Goal: Task Accomplishment & Management: Use online tool/utility

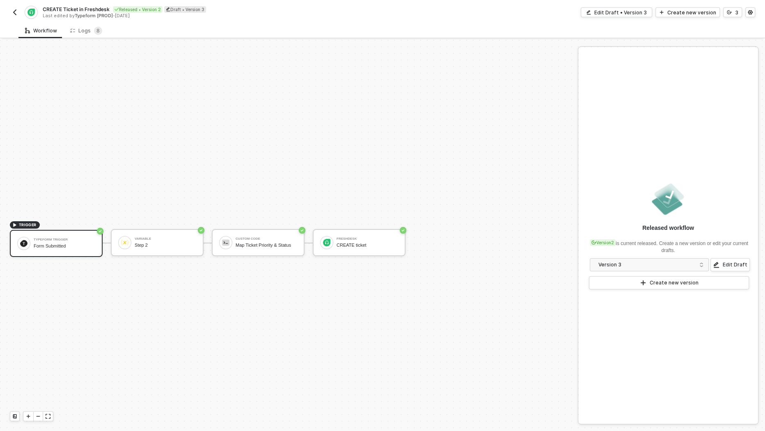
scroll to position [15, 0]
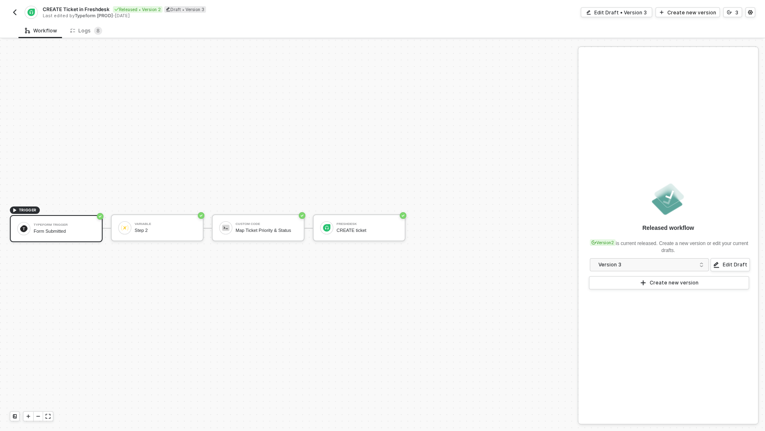
click at [14, 9] on img "button" at bounding box center [14, 12] width 7 height 7
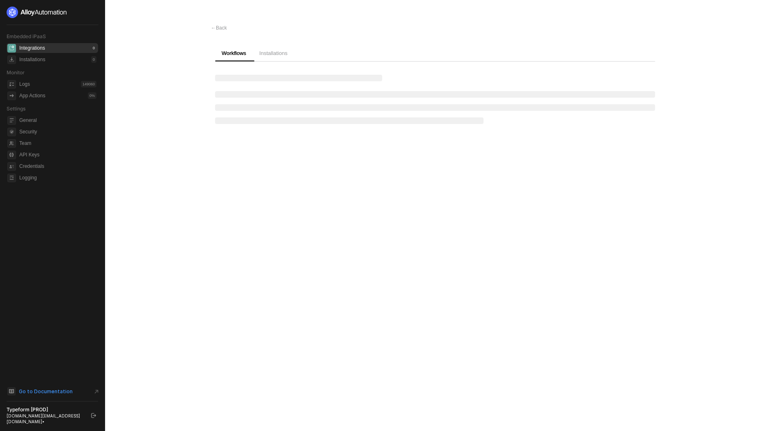
click at [50, 395] on span "Go to Documentation" at bounding box center [46, 391] width 54 height 7
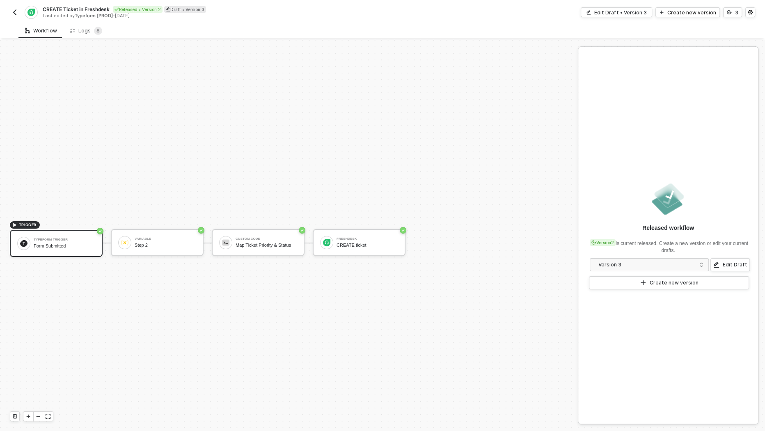
scroll to position [15, 0]
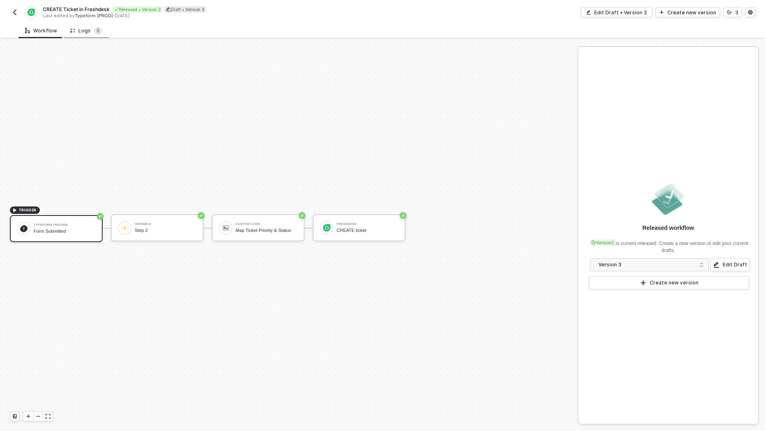
click at [85, 30] on div "Logs 8" at bounding box center [86, 31] width 32 height 8
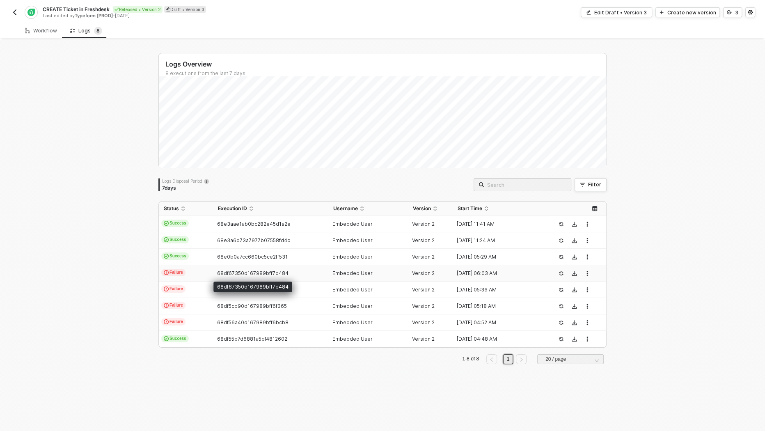
click at [219, 270] on span "68df67350d167989bff7b484" at bounding box center [252, 273] width 71 height 6
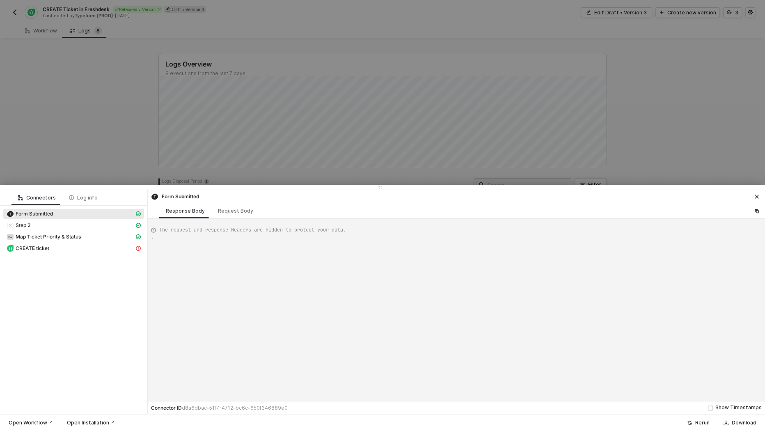
scroll to position [74, 0]
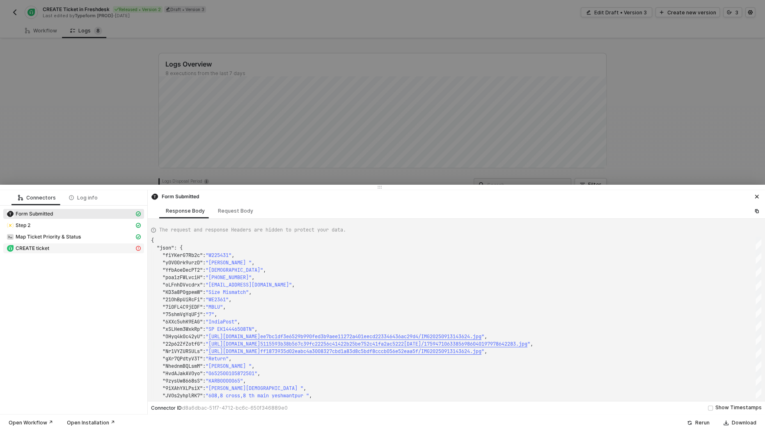
click at [96, 243] on span "CREATE ticket" at bounding box center [73, 248] width 141 height 10
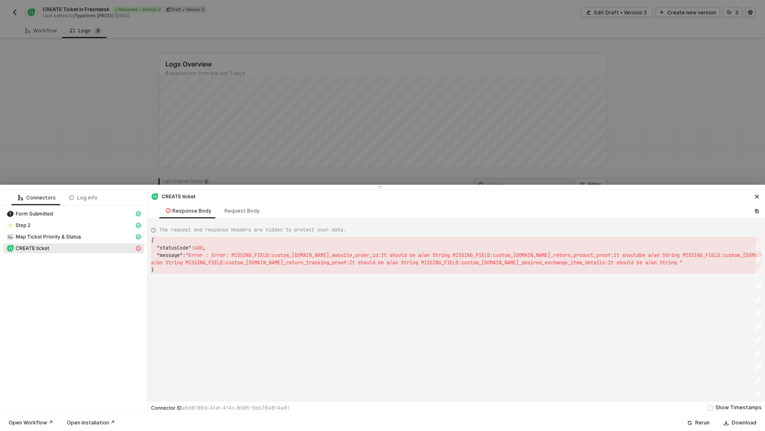
scroll to position [22, 0]
click at [71, 227] on div "Step 2" at bounding box center [71, 225] width 128 height 7
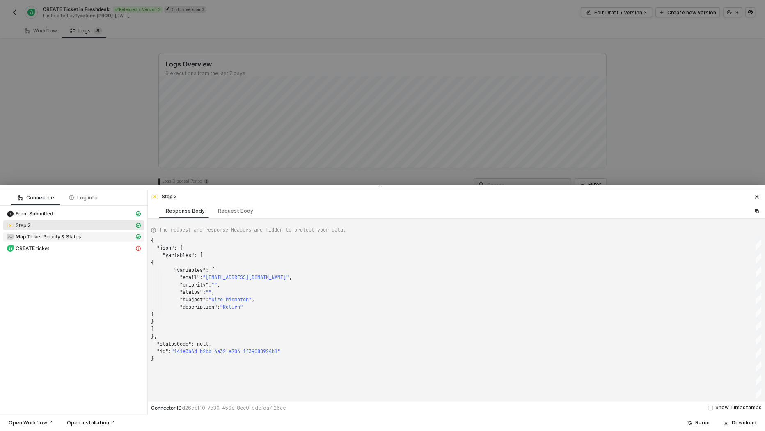
click at [68, 238] on span "Map Ticket Priority & Status" at bounding box center [48, 236] width 65 height 7
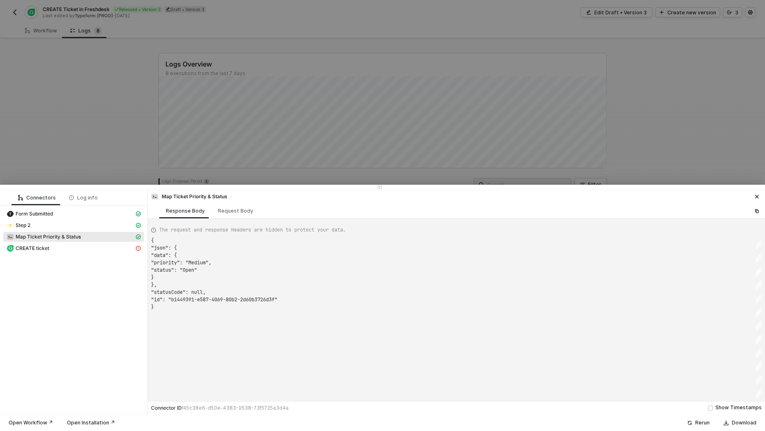
scroll to position [66, 0]
click at [81, 224] on div "Step 2" at bounding box center [71, 225] width 128 height 7
type textarea "{ "json": { "variables": [ { "variables": { "email": "sharmilabohra715@gmail.co…"
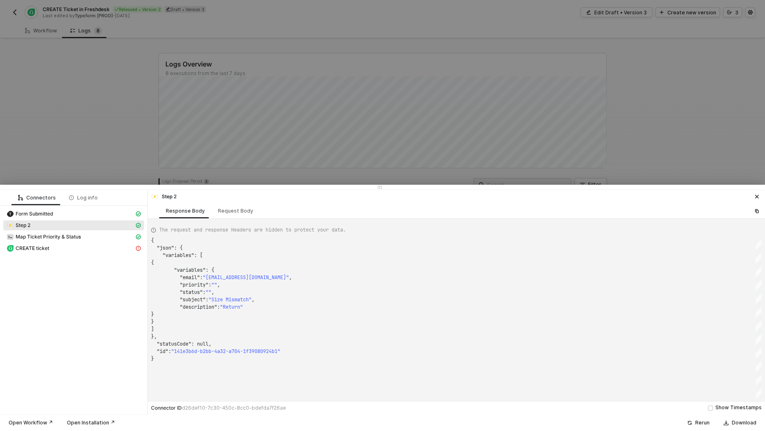
click at [234, 30] on div at bounding box center [382, 215] width 765 height 431
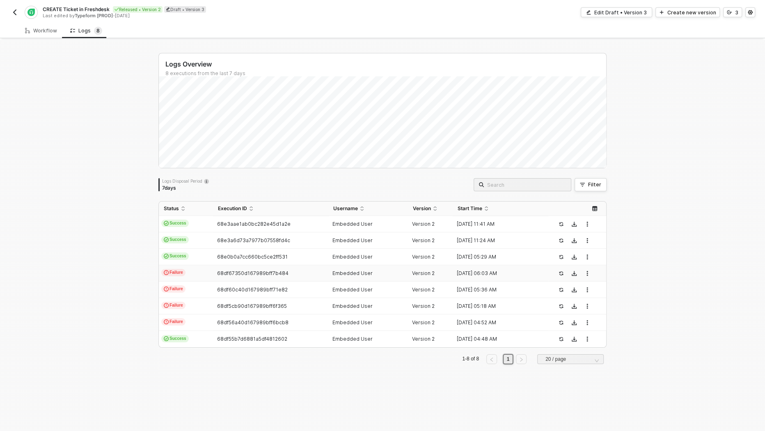
click at [18, 11] on button "button" at bounding box center [15, 12] width 10 height 10
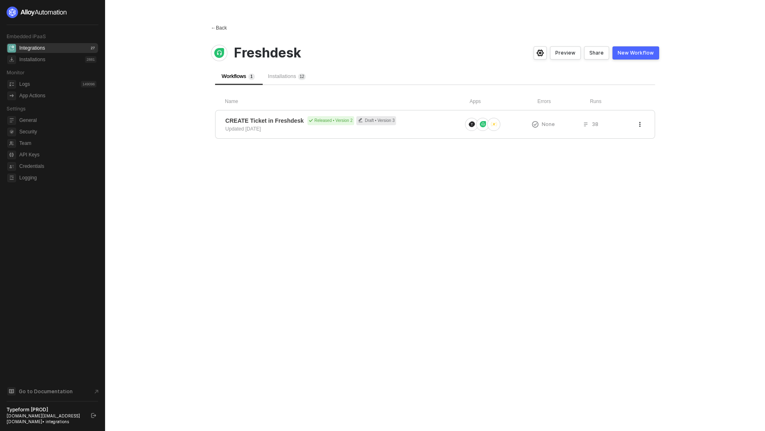
click at [226, 27] on div "← Back" at bounding box center [219, 28] width 16 height 7
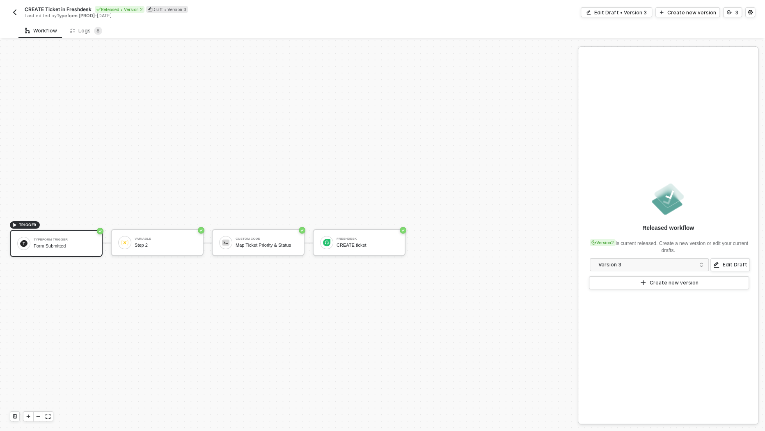
scroll to position [15, 0]
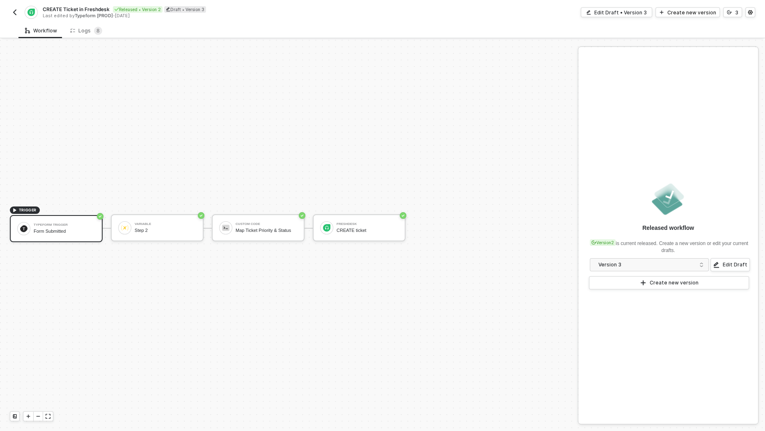
click at [15, 11] on img "button" at bounding box center [14, 12] width 7 height 7
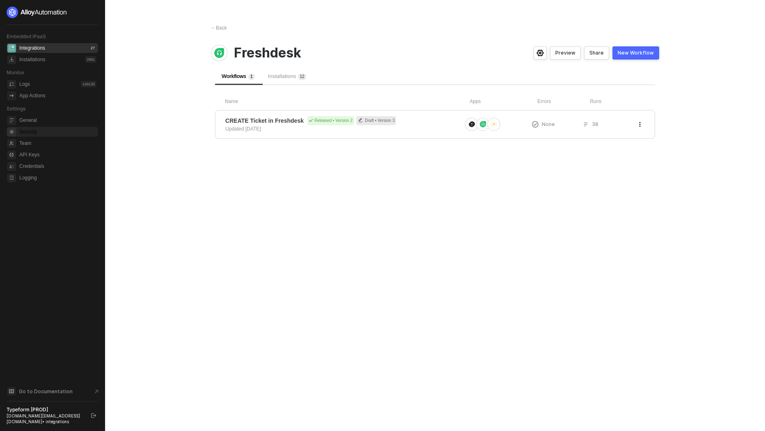
click at [47, 134] on span "Security" at bounding box center [57, 132] width 77 height 10
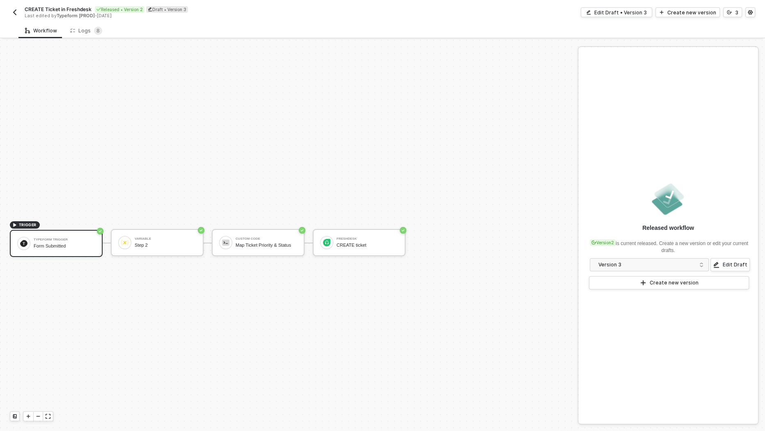
scroll to position [15, 0]
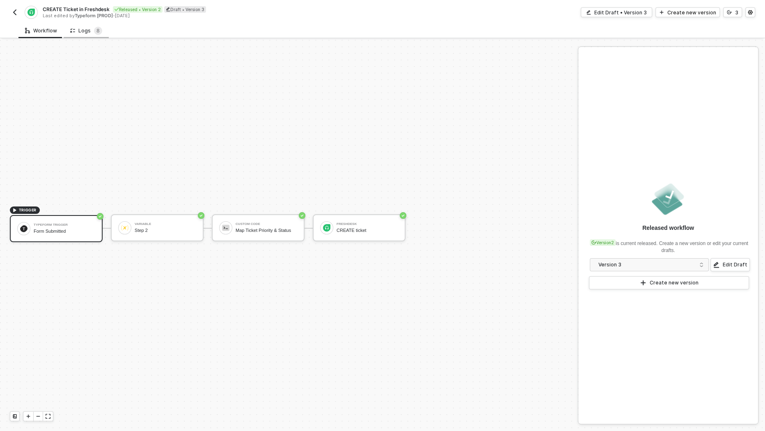
click at [79, 33] on div "Logs 8" at bounding box center [86, 31] width 32 height 8
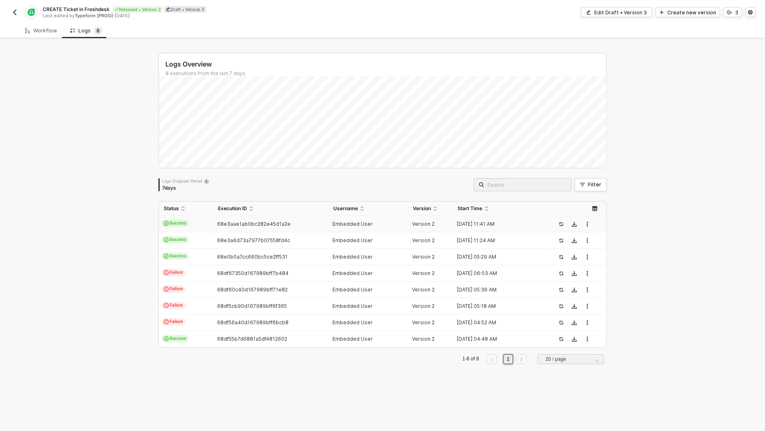
click at [185, 223] on span "Success" at bounding box center [174, 222] width 27 height 7
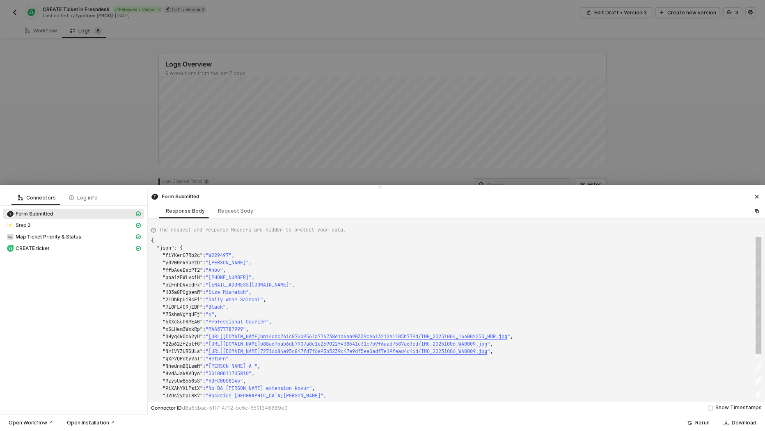
scroll to position [74, 0]
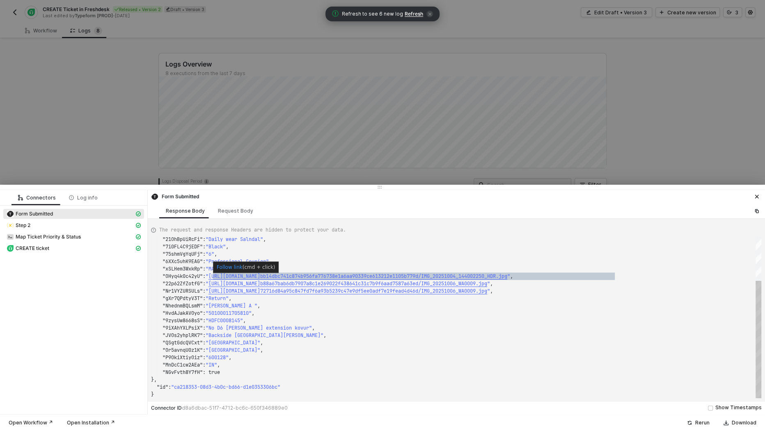
click at [233, 267] on link "Follow link" at bounding box center [230, 267] width 26 height 6
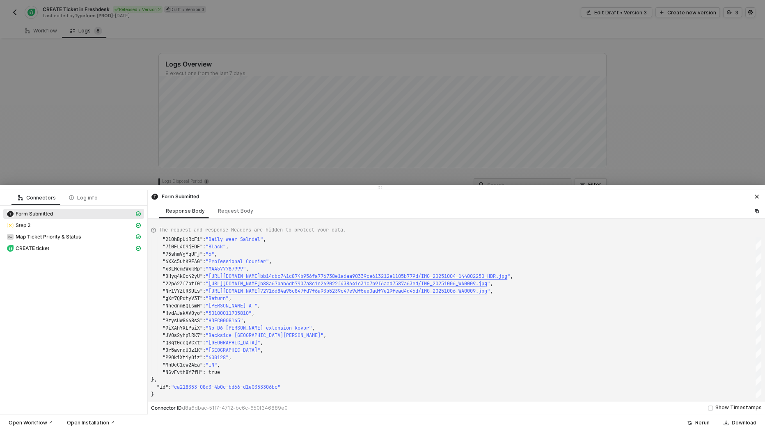
click at [470, 46] on div at bounding box center [382, 215] width 765 height 431
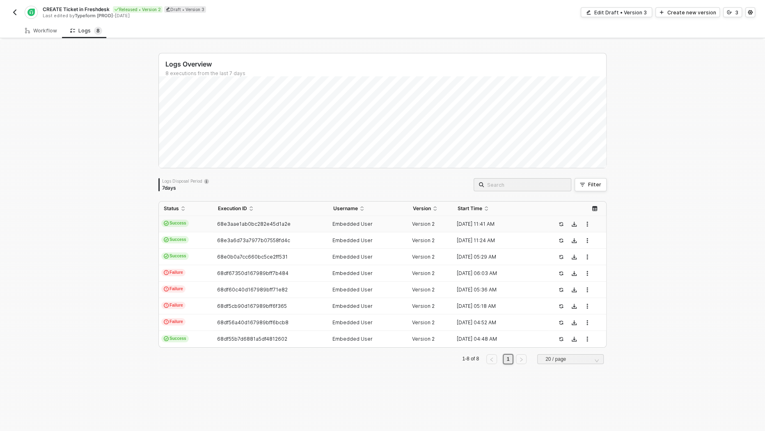
click at [14, 13] on img "button" at bounding box center [14, 12] width 7 height 7
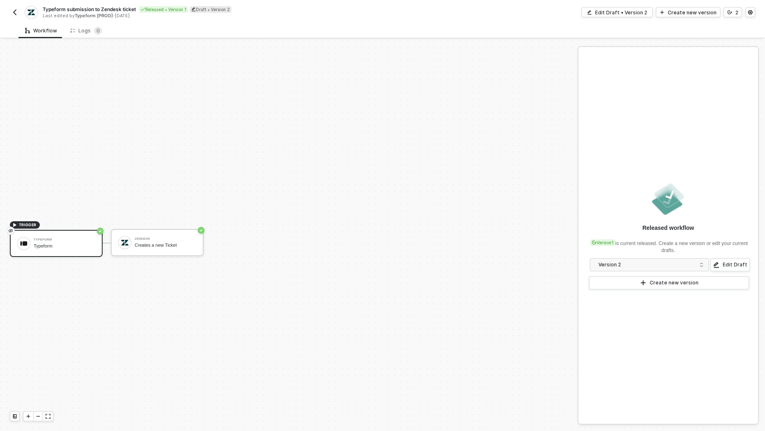
scroll to position [15, 0]
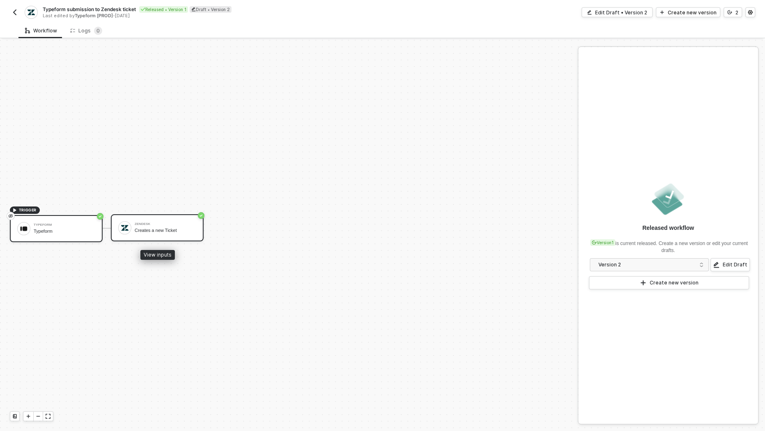
click at [160, 224] on div "Zendesk" at bounding box center [166, 223] width 62 height 3
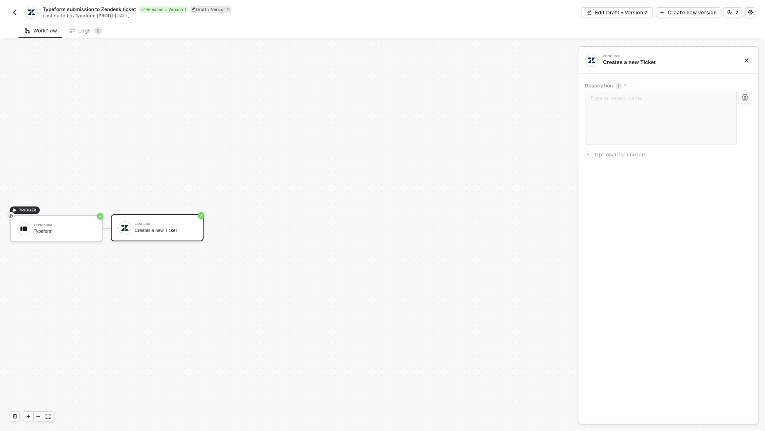
click at [16, 11] on img "button" at bounding box center [14, 12] width 7 height 7
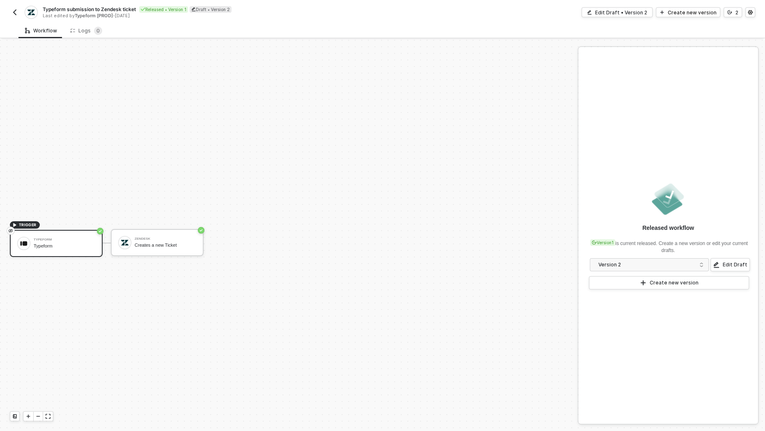
scroll to position [15, 0]
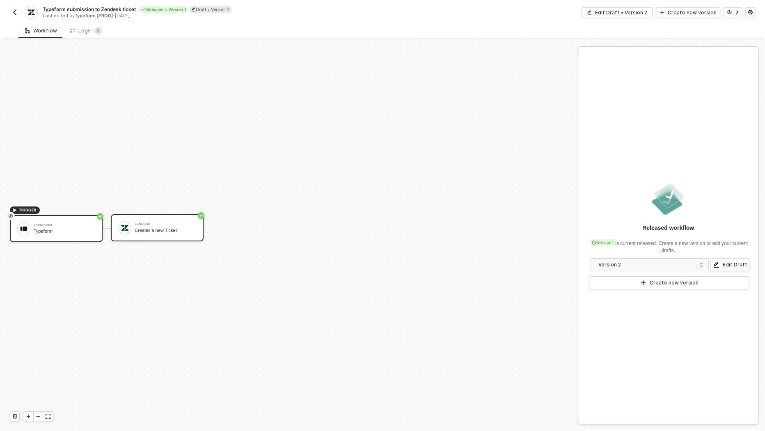
click at [194, 229] on div "Creates a new Ticket" at bounding box center [166, 230] width 62 height 5
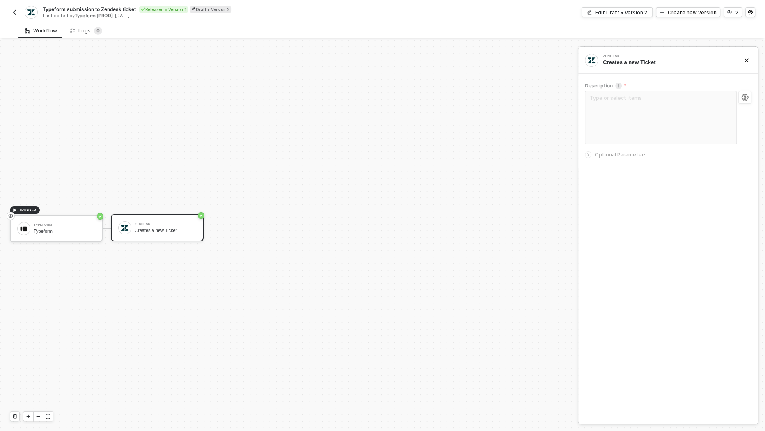
click at [636, 155] on span "Optional Parameters" at bounding box center [620, 154] width 52 height 6
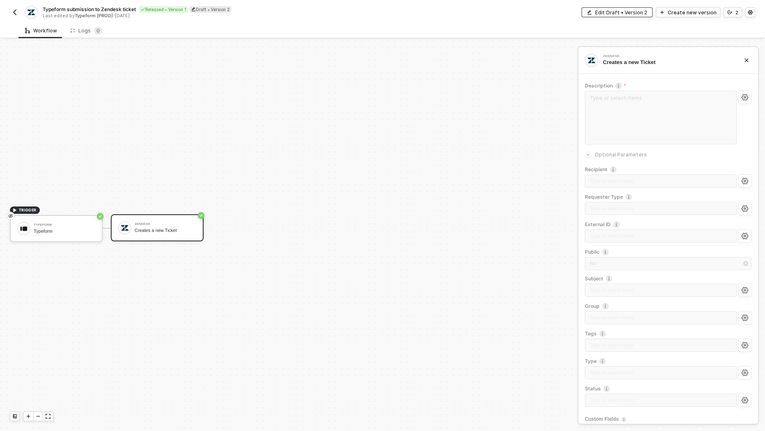
click at [636, 12] on div "Edit Draft • Version 2" at bounding box center [621, 12] width 52 height 7
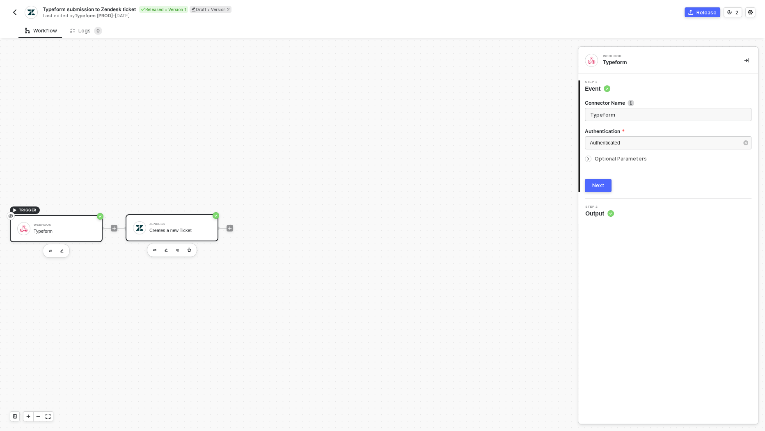
click at [162, 230] on div "Creates a new Ticket" at bounding box center [180, 230] width 62 height 5
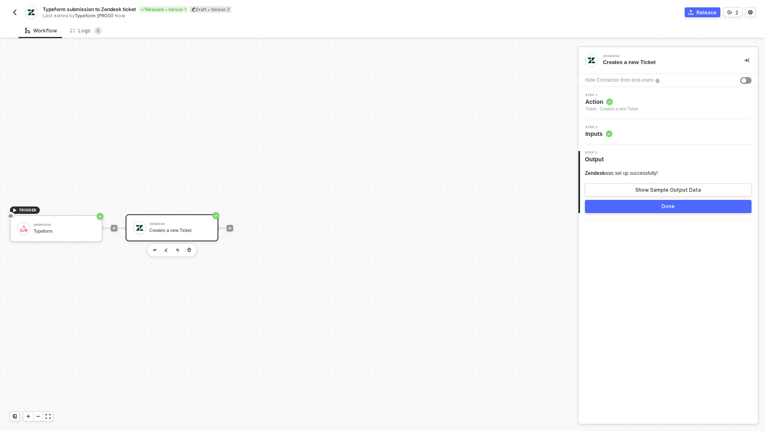
click at [597, 109] on div "Ticket - Creates a new Ticket" at bounding box center [611, 109] width 53 height 7
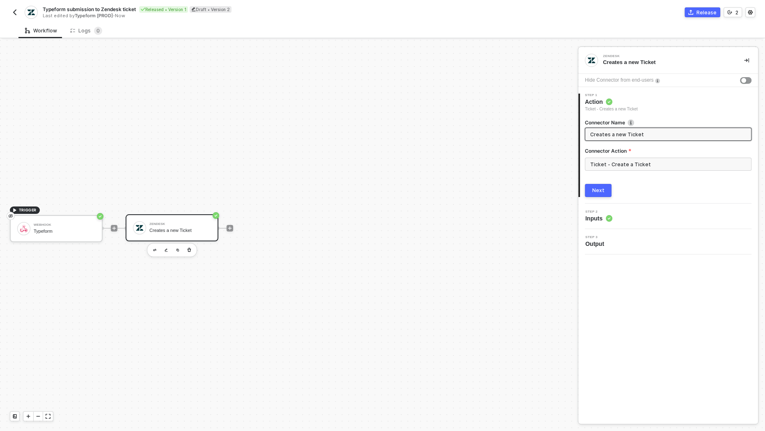
click at [601, 218] on span "Inputs" at bounding box center [598, 218] width 27 height 8
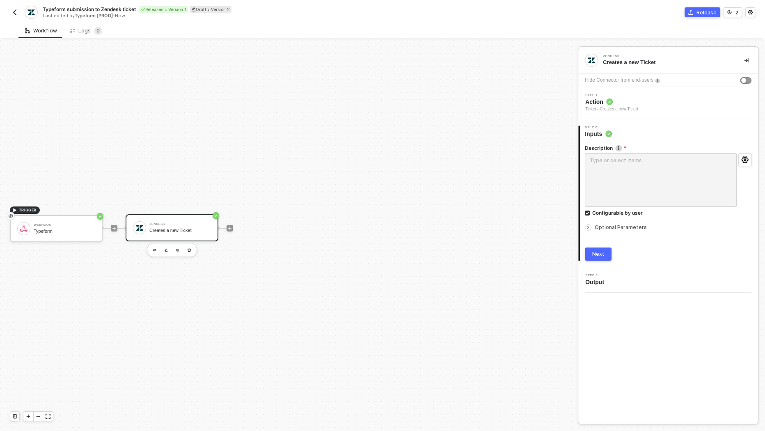
click at [612, 230] on div "Optional Parameters" at bounding box center [668, 227] width 167 height 9
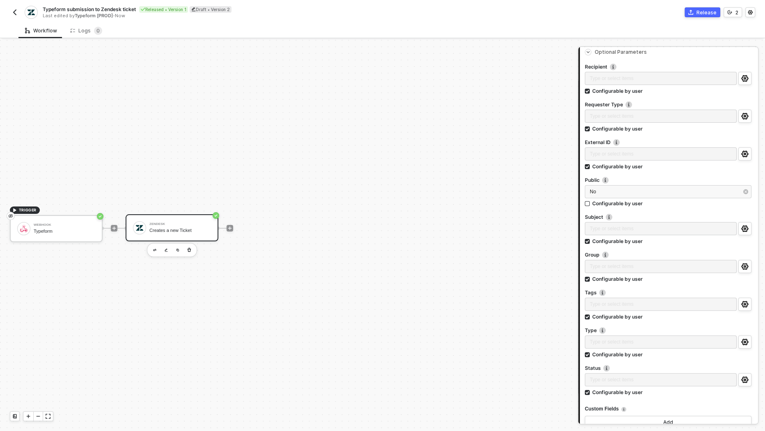
scroll to position [242, 0]
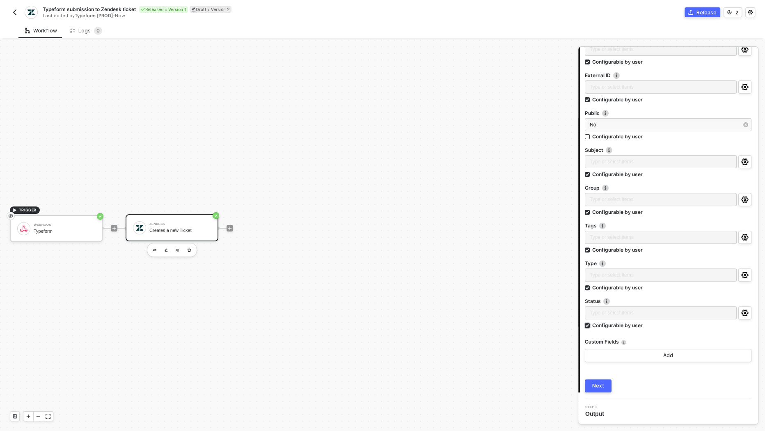
click at [626, 325] on div "Configurable by user" at bounding box center [617, 325] width 50 height 7
click at [590, 325] on input "Configurable by user" at bounding box center [588, 326] width 6 height 6
checkbox input "false"
click at [625, 290] on div "Configurable by user" at bounding box center [617, 288] width 50 height 7
click at [590, 290] on input "Configurable by user" at bounding box center [588, 289] width 6 height 6
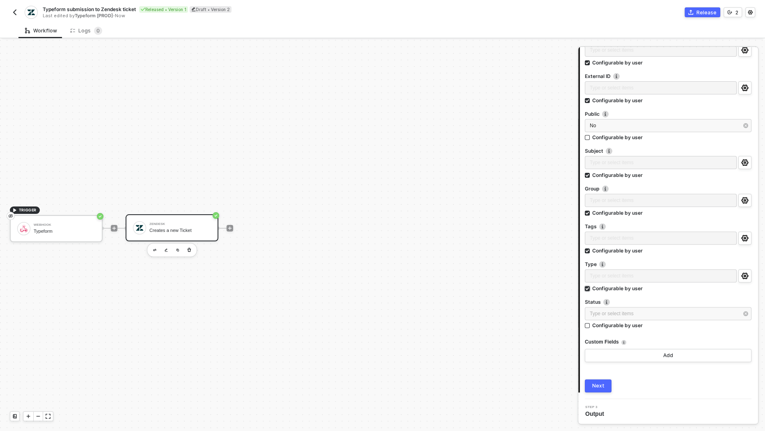
checkbox input "false"
click at [623, 247] on div "Type or select items ﻿" at bounding box center [661, 240] width 152 height 16
click at [626, 252] on div "Configurable by user" at bounding box center [617, 251] width 50 height 7
click at [590, 252] on input "Configurable by user" at bounding box center [588, 252] width 6 height 6
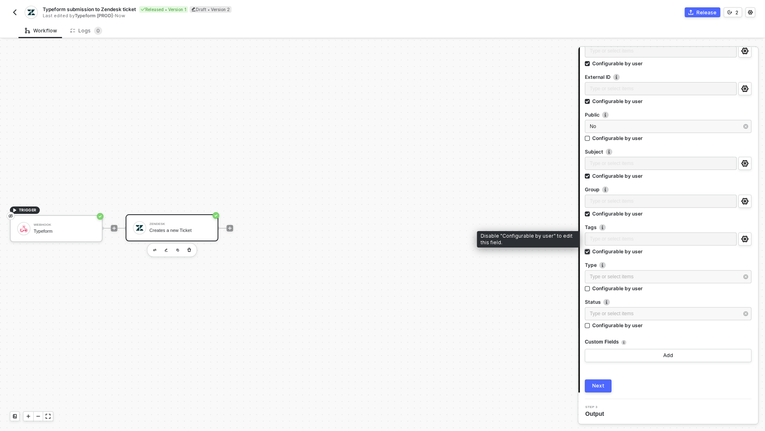
checkbox input "false"
click at [626, 212] on div "Configurable by user" at bounding box center [617, 214] width 50 height 7
click at [590, 212] on input "Configurable by user" at bounding box center [588, 215] width 6 height 6
checkbox input "false"
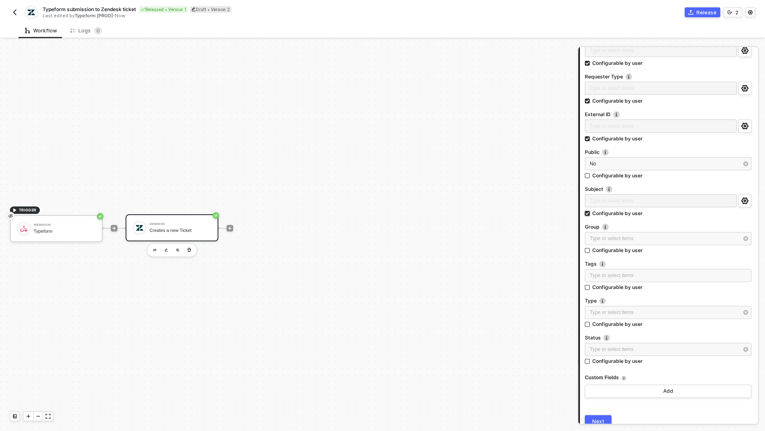
click at [626, 213] on div "Configurable by user" at bounding box center [617, 213] width 50 height 7
click at [590, 213] on input "Configurable by user" at bounding box center [588, 214] width 6 height 6
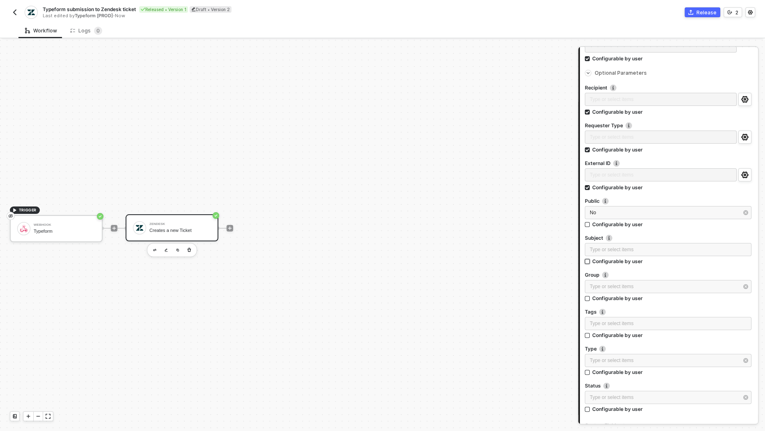
scroll to position [153, 0]
click at [631, 262] on div "Configurable by user" at bounding box center [617, 262] width 50 height 7
click at [590, 262] on input "Configurable by user" at bounding box center [588, 263] width 6 height 6
checkbox input "true"
click at [601, 187] on div "Configurable by user" at bounding box center [617, 188] width 50 height 7
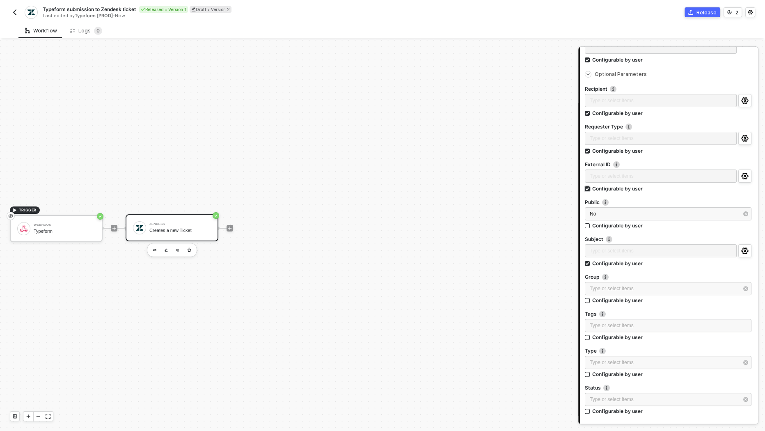
click at [590, 187] on input "Configurable by user" at bounding box center [588, 189] width 6 height 6
checkbox input "false"
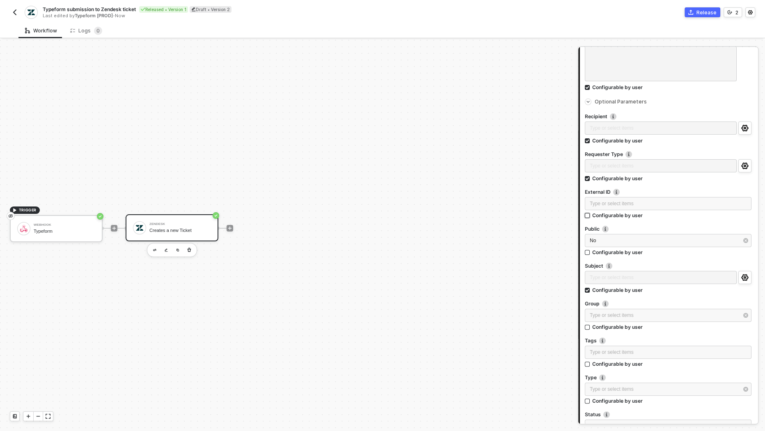
scroll to position [121, 0]
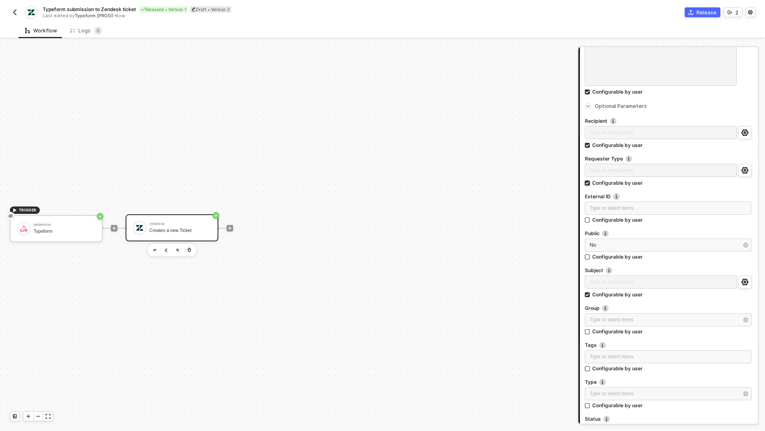
click at [610, 184] on div "Configurable by user" at bounding box center [617, 182] width 50 height 7
click at [590, 184] on input "Configurable by user" at bounding box center [588, 183] width 6 height 6
checkbox input "false"
click at [609, 144] on div "Configurable by user" at bounding box center [617, 145] width 50 height 7
click at [590, 144] on input "Configurable by user" at bounding box center [588, 146] width 6 height 6
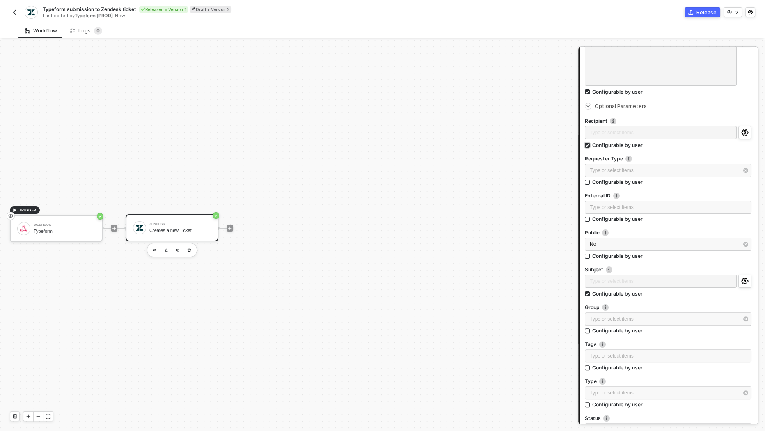
checkbox input "false"
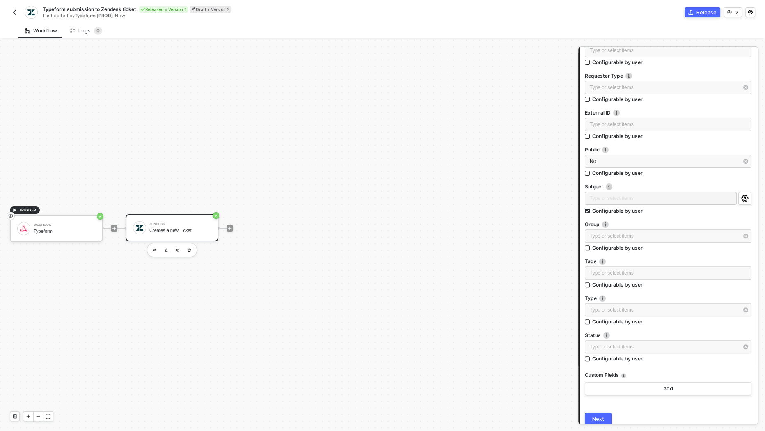
scroll to position [236, 0]
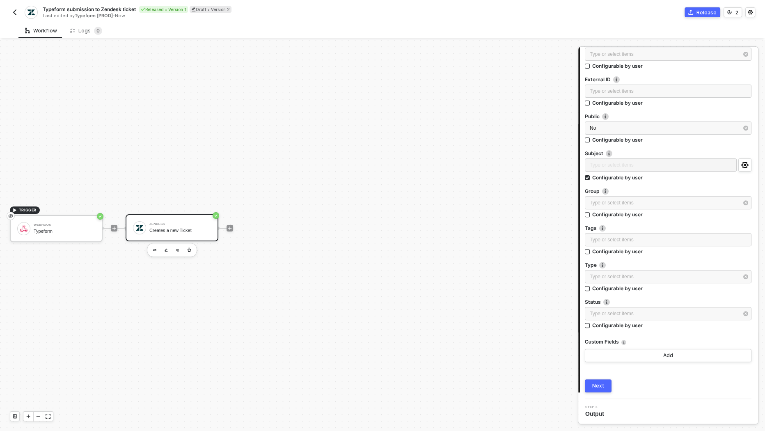
click at [601, 387] on div "Next" at bounding box center [598, 385] width 12 height 7
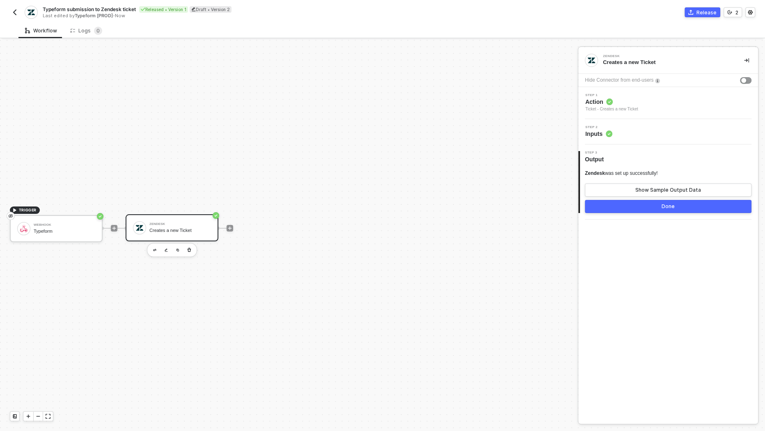
click at [661, 206] on button "Done" at bounding box center [668, 206] width 167 height 13
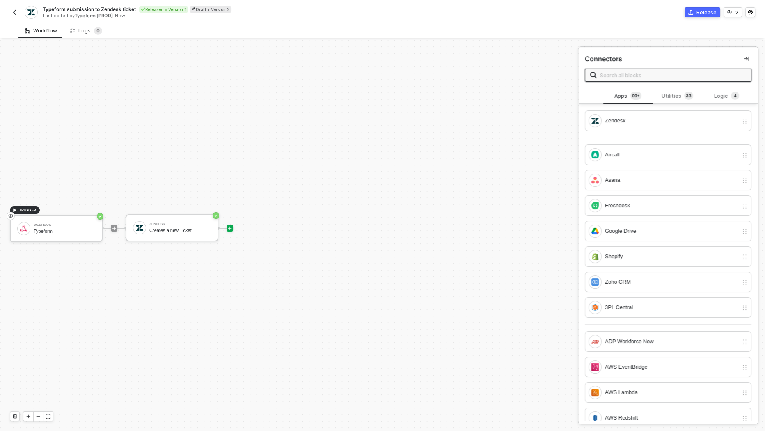
click at [16, 15] on img "button" at bounding box center [14, 12] width 7 height 7
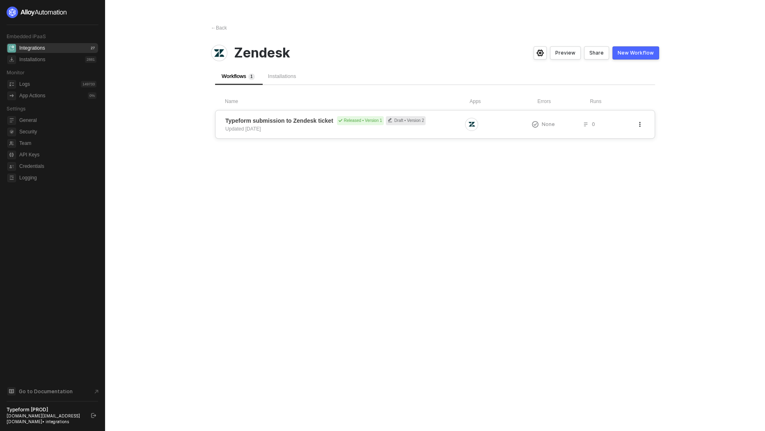
click at [328, 122] on span "Typeform submission to Zendesk ticket" at bounding box center [279, 121] width 108 height 8
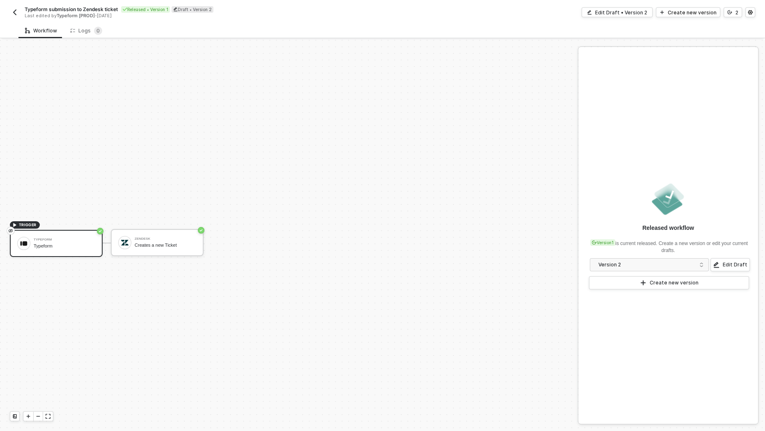
scroll to position [15, 0]
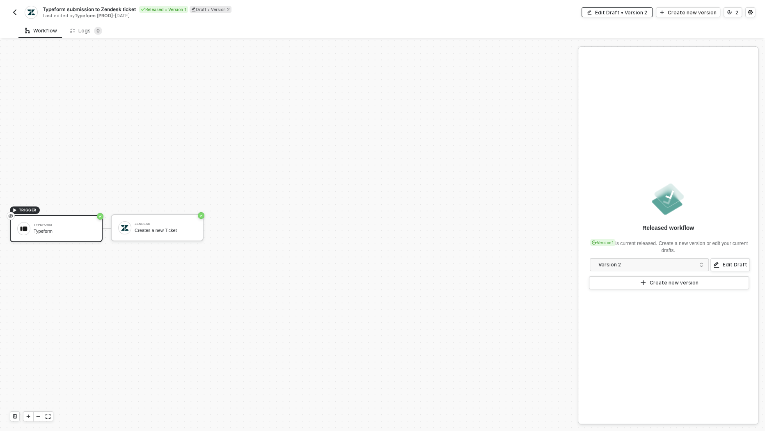
click at [635, 12] on div "Edit Draft • Version 2" at bounding box center [621, 12] width 52 height 7
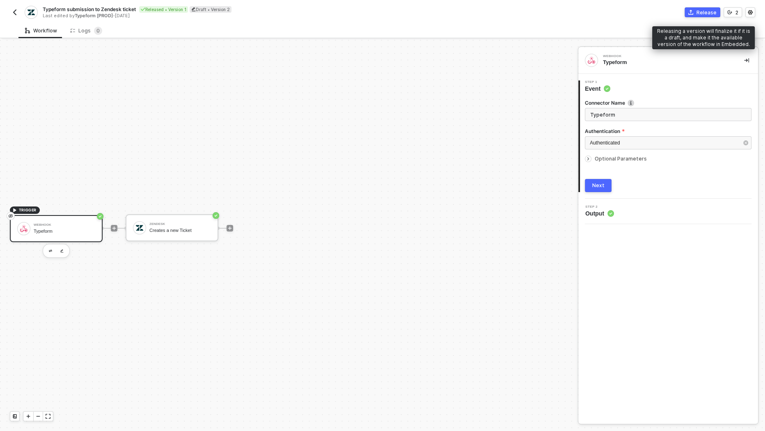
click at [706, 13] on div "Release" at bounding box center [706, 12] width 20 height 7
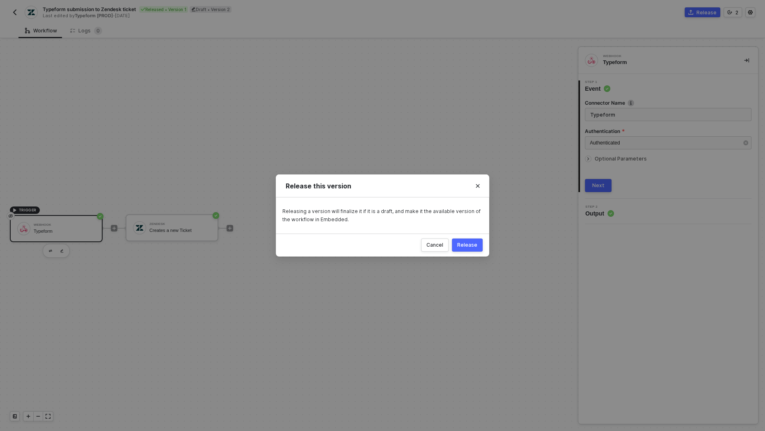
click at [470, 243] on div "Release" at bounding box center [467, 245] width 20 height 7
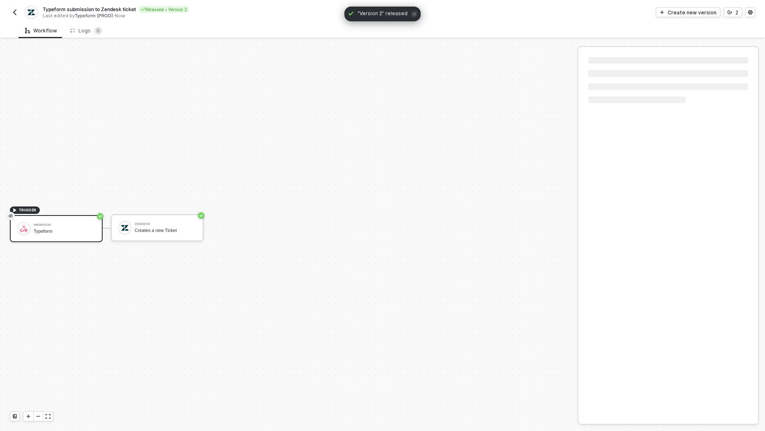
click at [21, 6] on div "Typeform submission to Zendesk ticket Released • Version 2 Last edited by Typef…" at bounding box center [196, 12] width 372 height 13
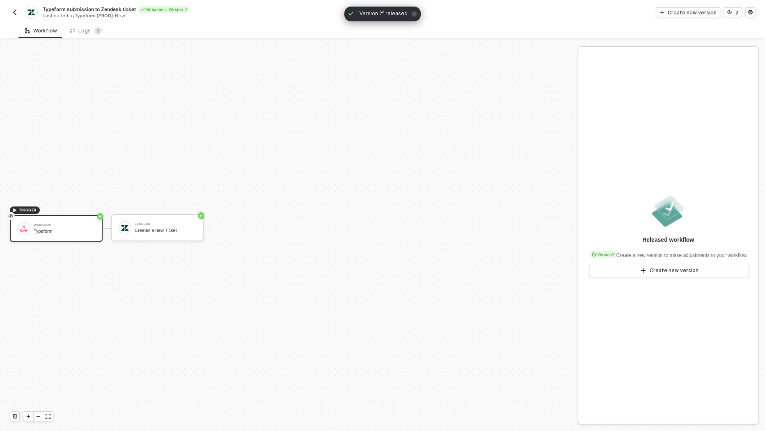
click at [20, 9] on div "Typeform submission to Zendesk ticket Released • Version 2 Last edited by Typef…" at bounding box center [196, 12] width 372 height 13
click at [13, 13] on img "button" at bounding box center [14, 12] width 7 height 7
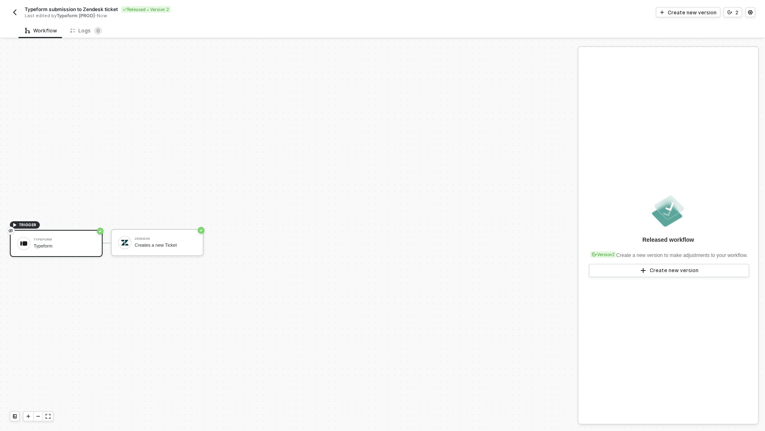
scroll to position [15, 0]
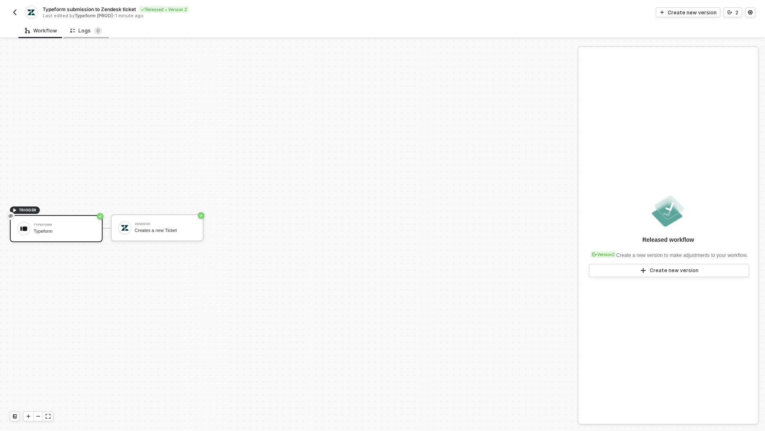
click at [81, 33] on div "Logs 0" at bounding box center [86, 31] width 32 height 8
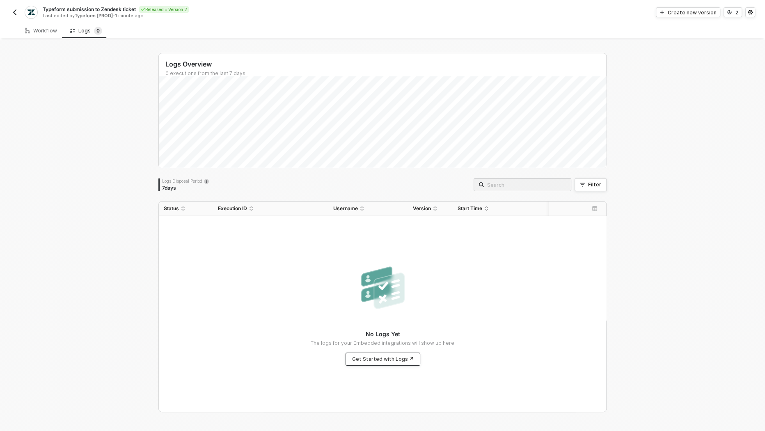
click at [372, 356] on div "Get Started with Logs ↗" at bounding box center [383, 359] width 62 height 7
click at [411, 17] on span "Refresh" at bounding box center [413, 14] width 18 height 7
click at [46, 31] on div "Workflow" at bounding box center [41, 30] width 32 height 7
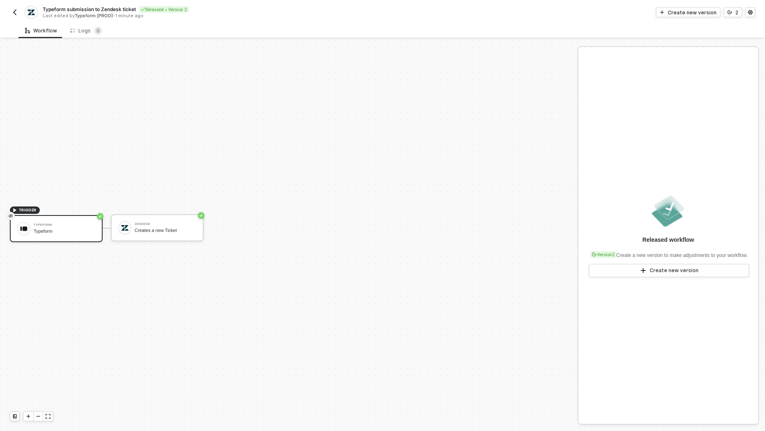
click at [12, 8] on button "button" at bounding box center [15, 12] width 10 height 10
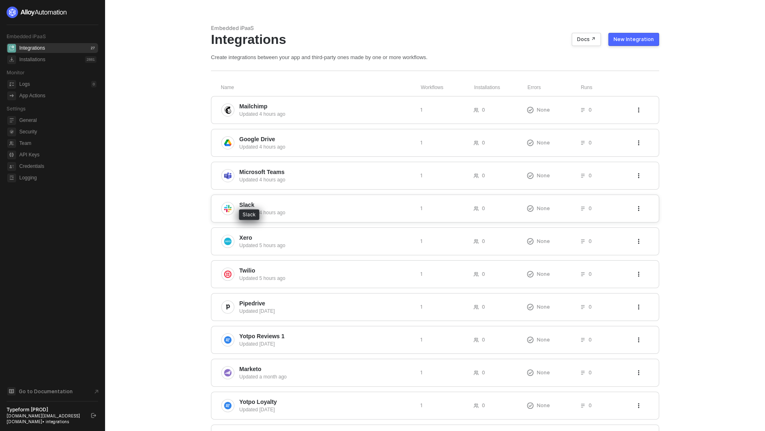
scroll to position [100, 0]
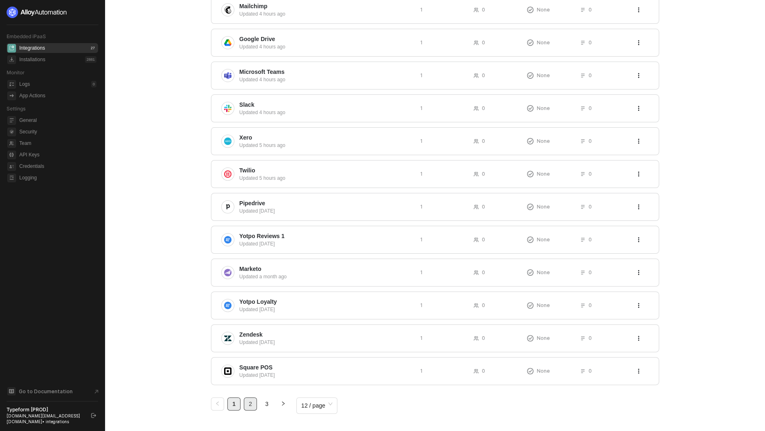
click at [253, 397] on link "2" at bounding box center [250, 403] width 12 height 12
click at [269, 402] on link "3" at bounding box center [266, 403] width 12 height 12
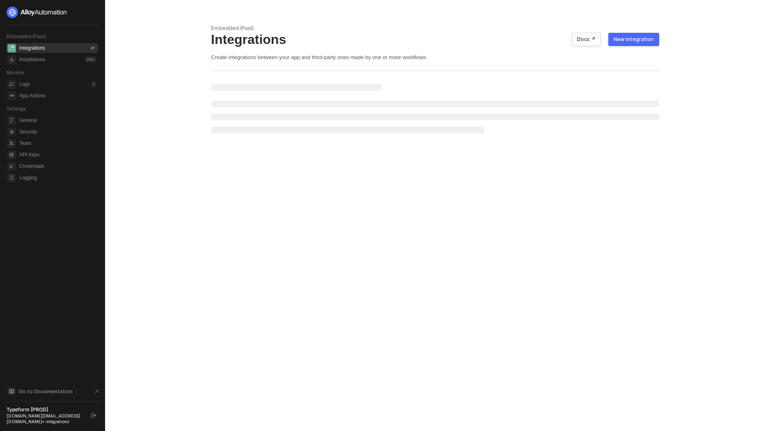
scroll to position [0, 0]
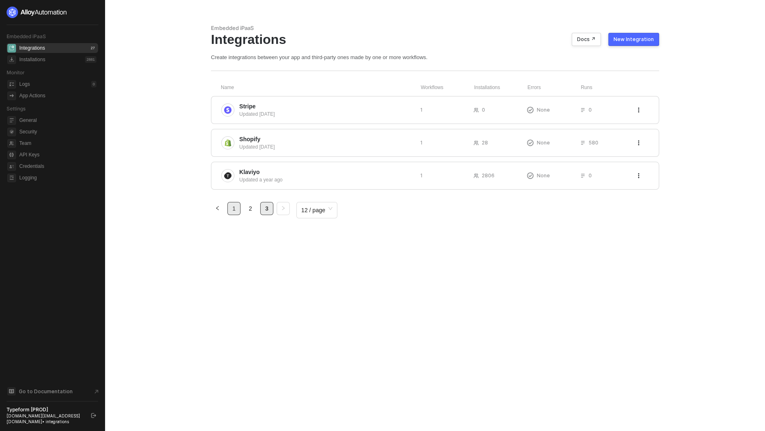
click at [233, 209] on link "1" at bounding box center [234, 208] width 12 height 12
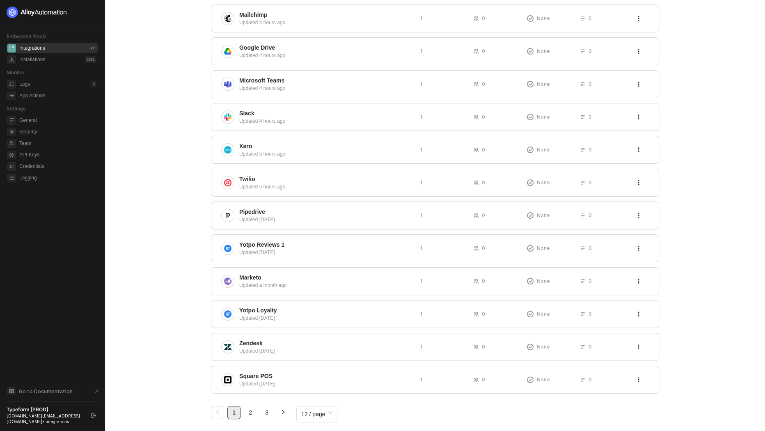
scroll to position [100, 0]
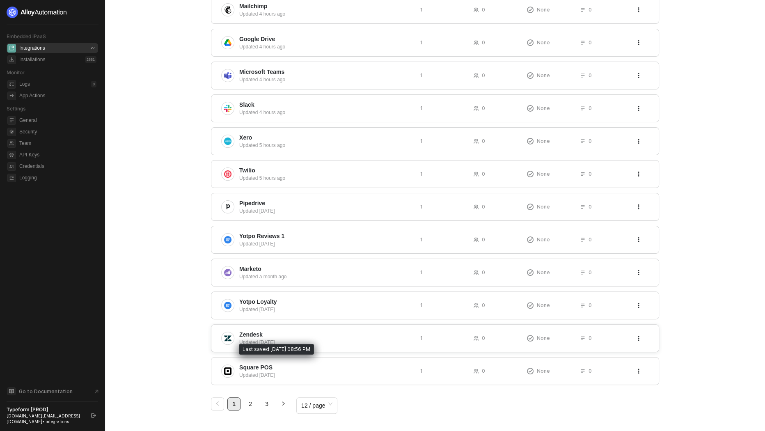
click at [254, 338] on div "Updated 3 months ago" at bounding box center [326, 341] width 174 height 7
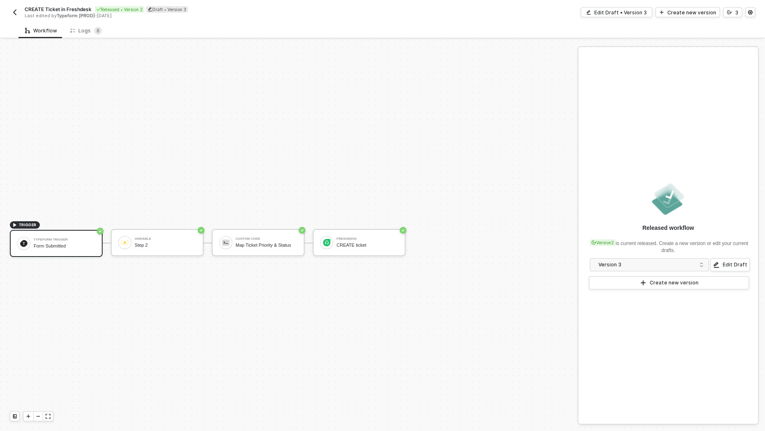
scroll to position [15, 0]
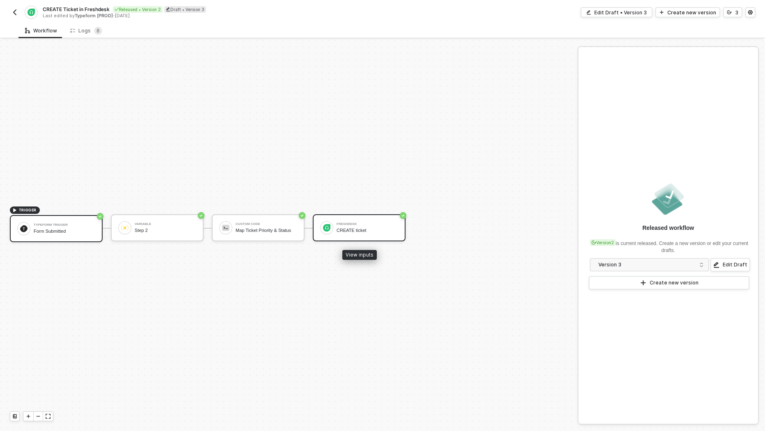
click at [353, 235] on div "Freshdesk CREATE ticket" at bounding box center [359, 227] width 93 height 27
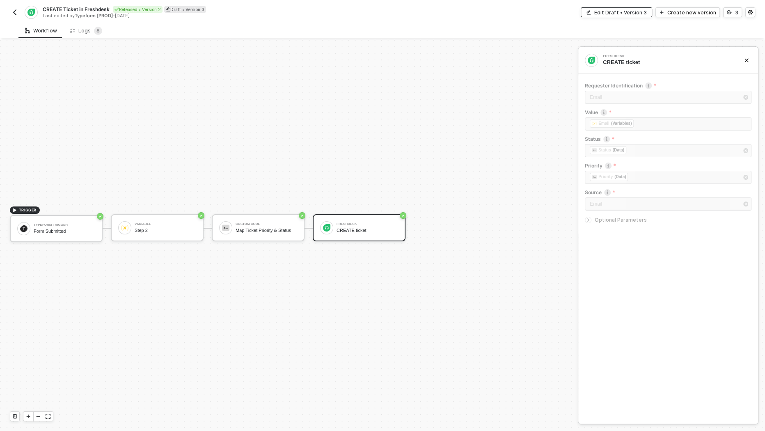
click at [635, 14] on div "Edit Draft • Version 3" at bounding box center [620, 12] width 53 height 7
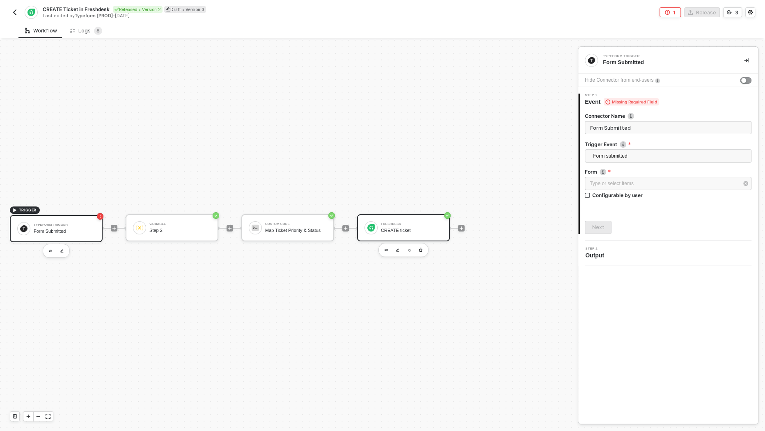
click at [408, 224] on div "Freshdesk" at bounding box center [412, 223] width 62 height 3
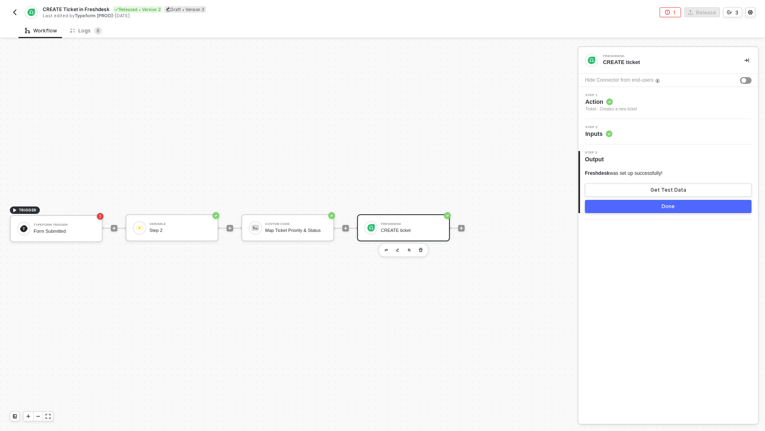
click at [597, 135] on span "Inputs" at bounding box center [598, 134] width 27 height 8
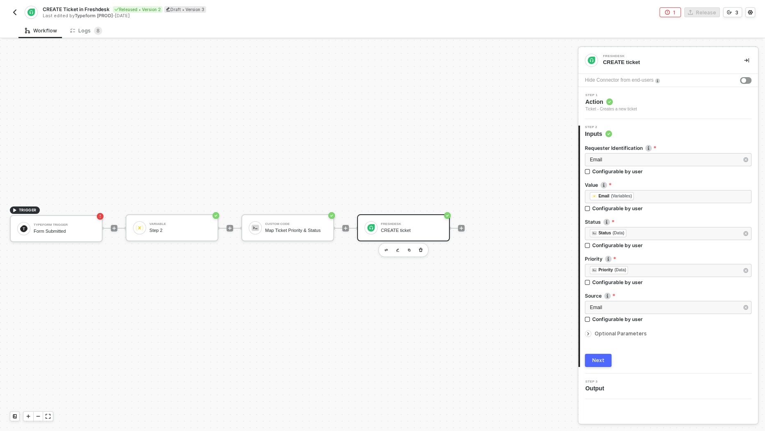
click at [612, 332] on span "Optional Parameters" at bounding box center [620, 333] width 52 height 6
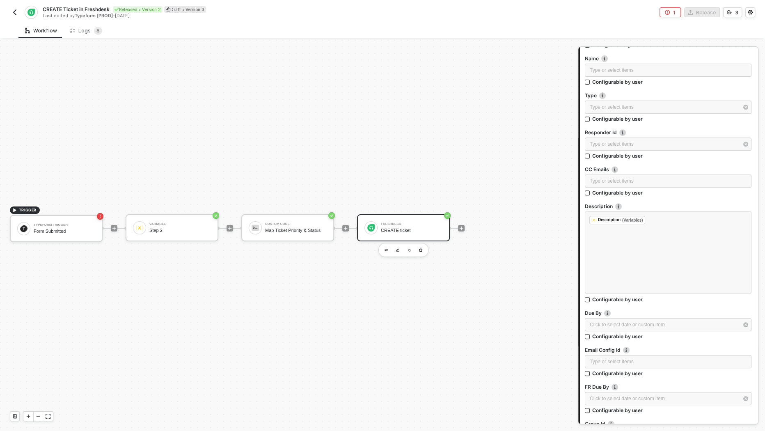
scroll to position [55, 0]
